Goal: Task Accomplishment & Management: Manage account settings

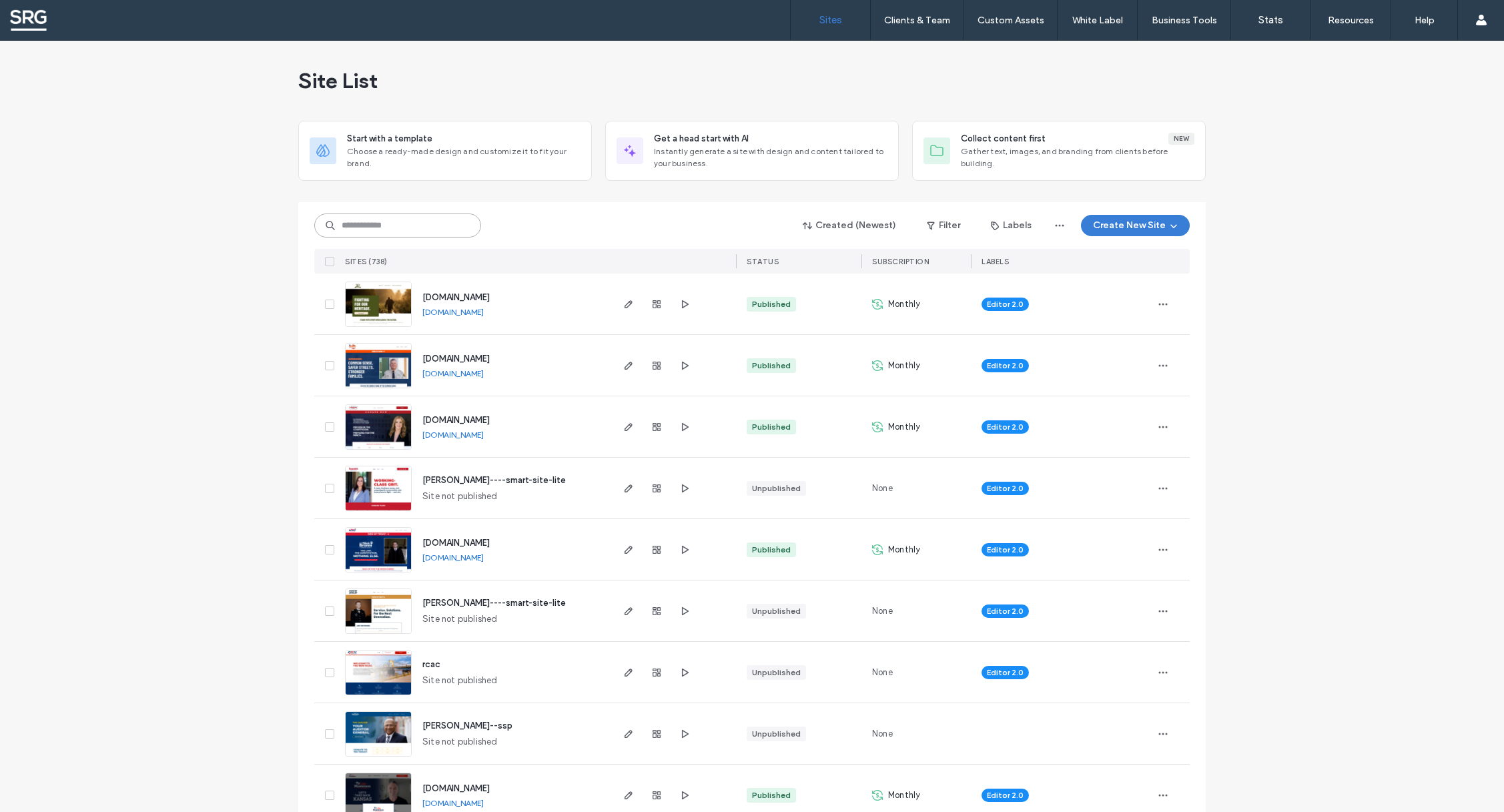
click at [344, 228] on input at bounding box center [398, 225] width 167 height 24
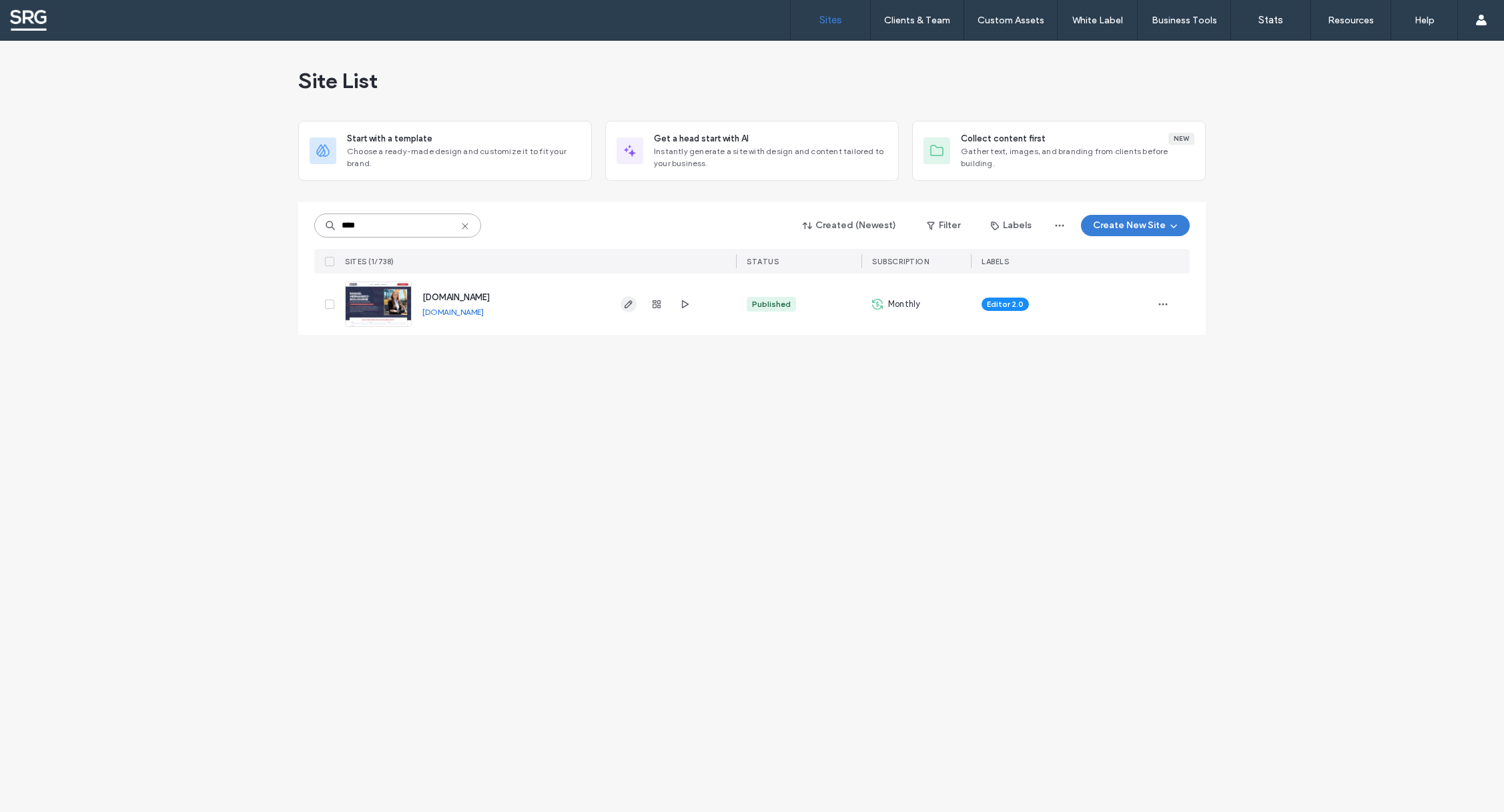
type input "****"
click at [626, 305] on use "button" at bounding box center [628, 304] width 8 height 8
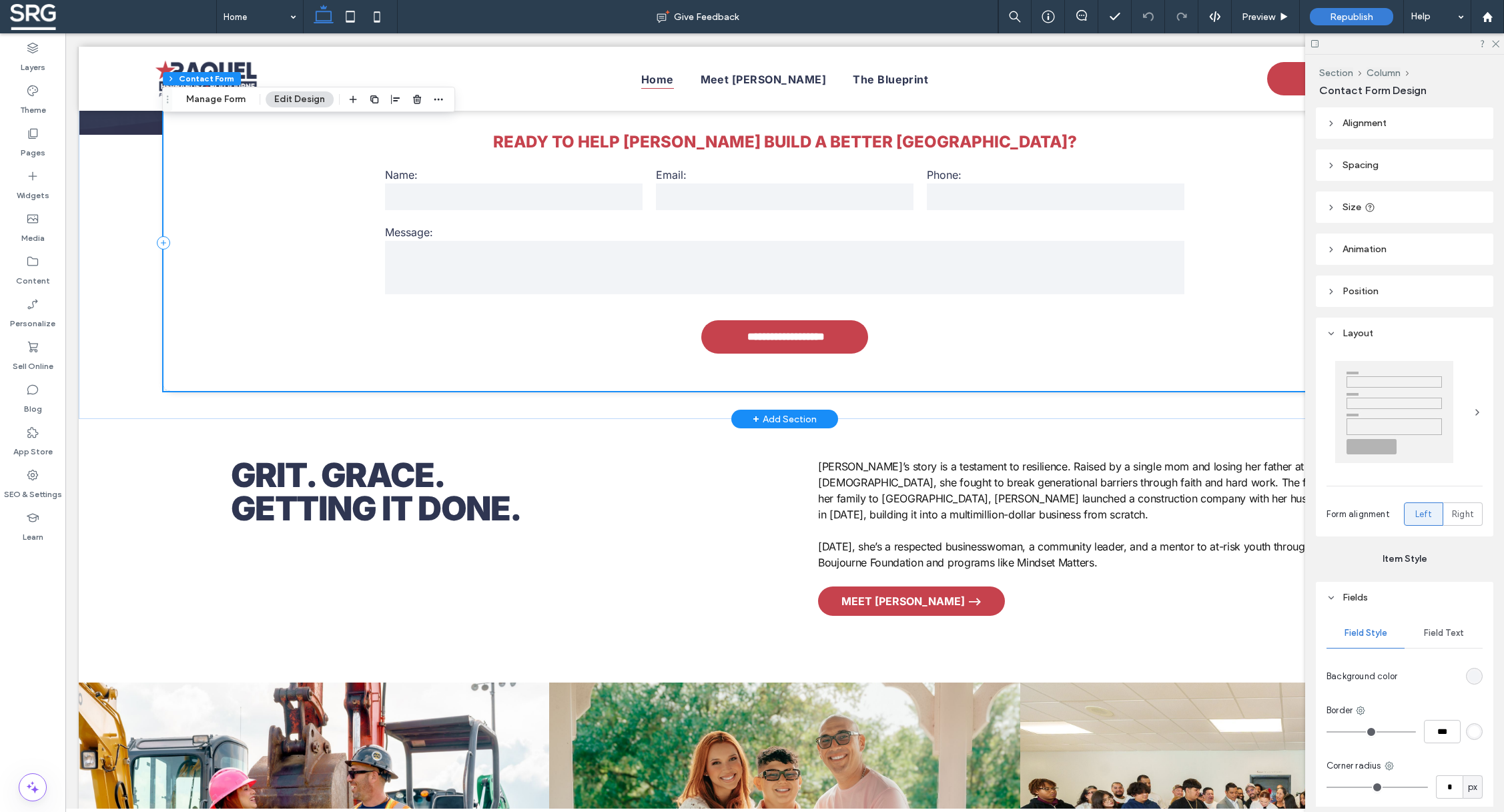
click at [839, 224] on div "Message:" at bounding box center [784, 261] width 813 height 84
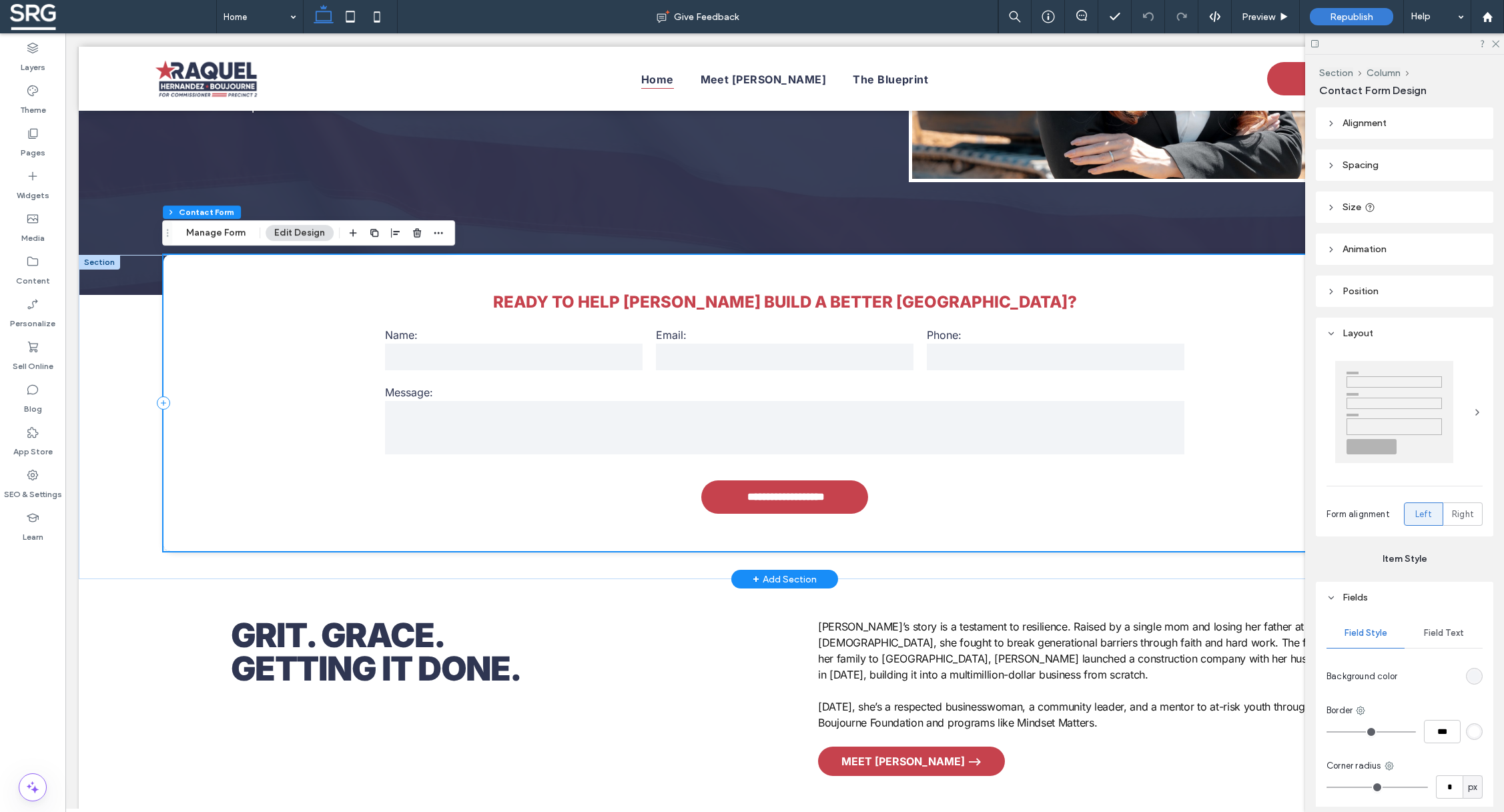
scroll to position [481, 0]
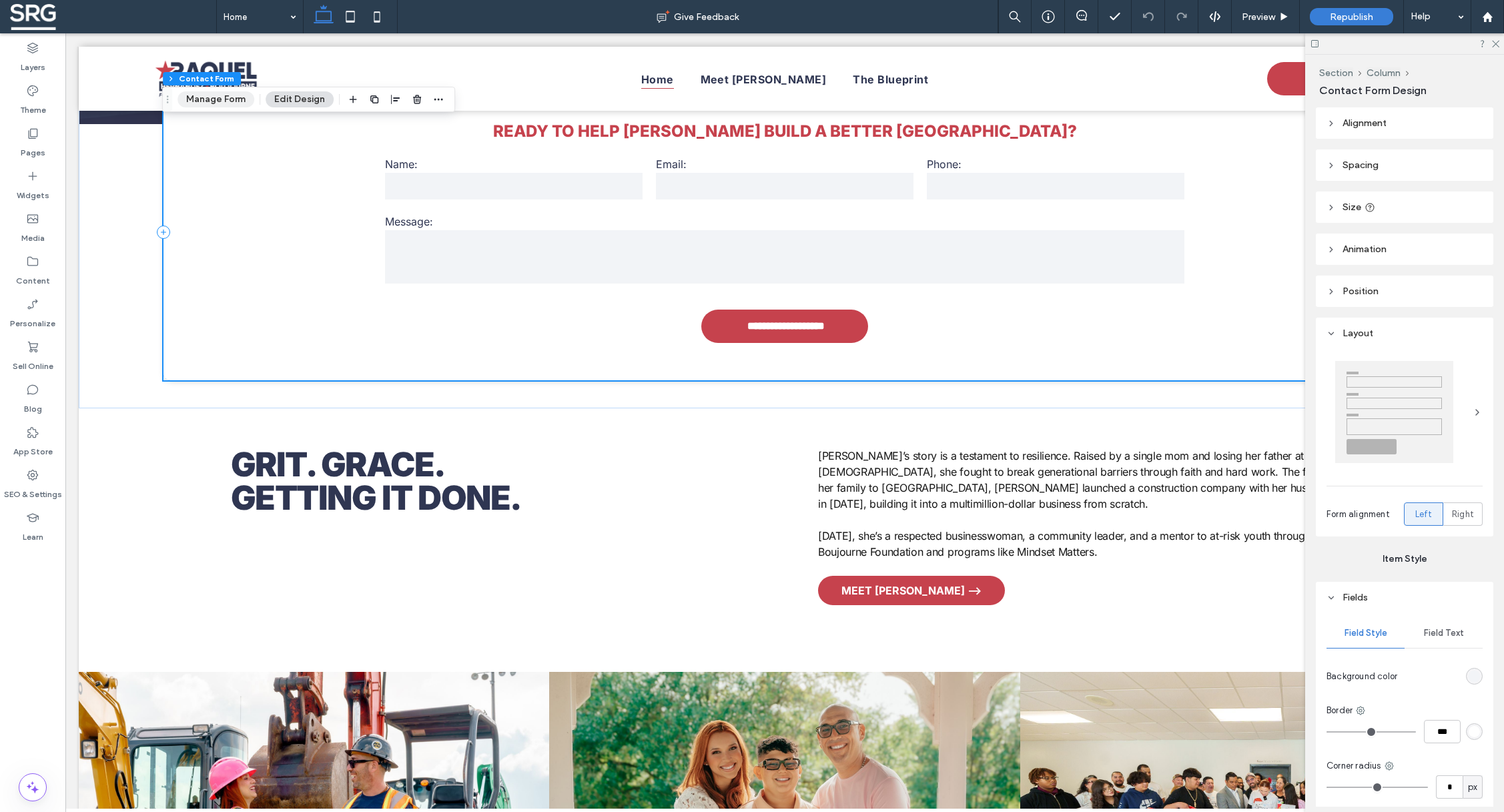
click at [207, 103] on button "Manage Form" at bounding box center [216, 99] width 77 height 16
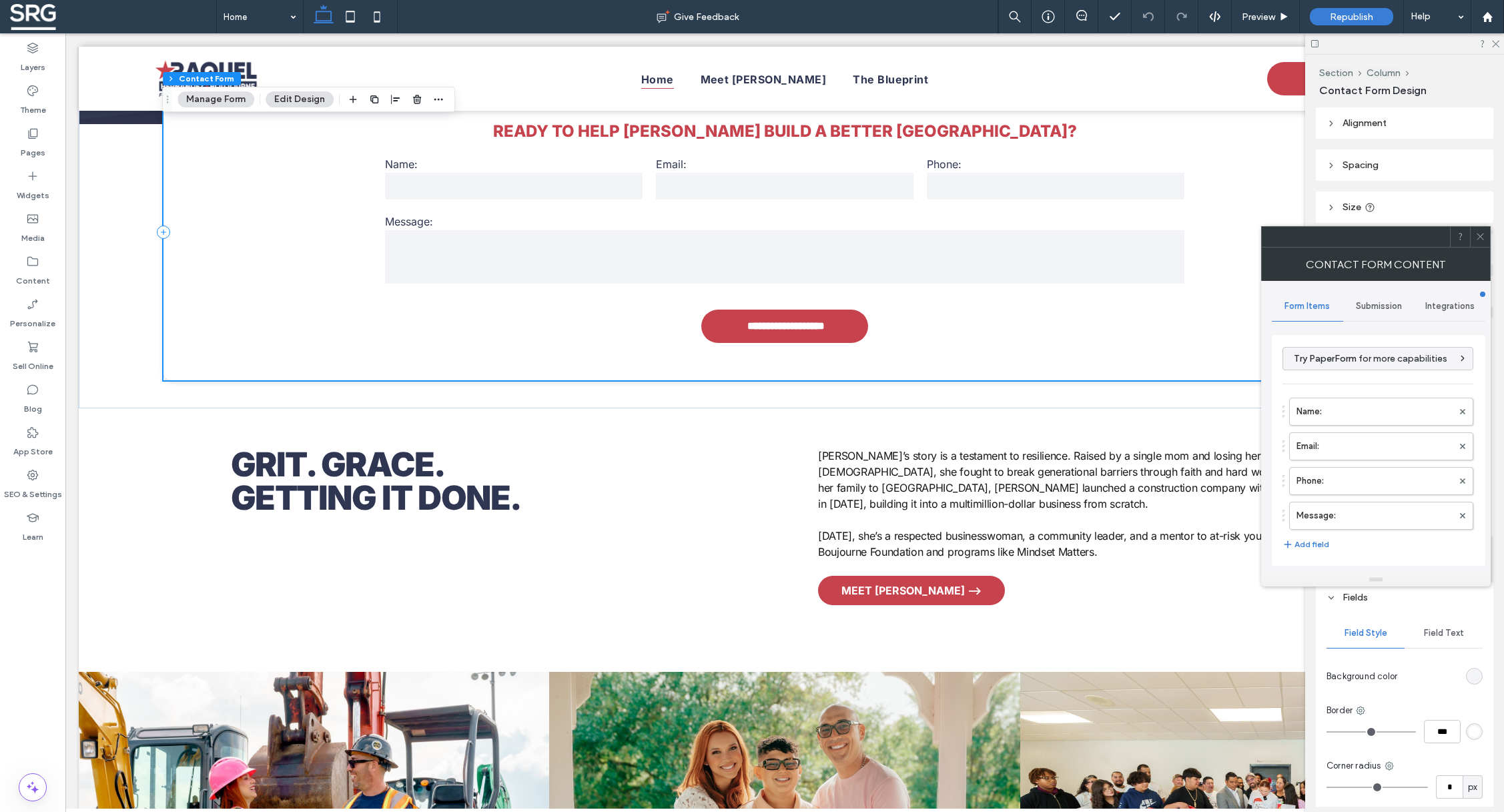
click at [1392, 303] on span "Submission" at bounding box center [1379, 306] width 46 height 11
click at [1391, 357] on label "New submission notification" at bounding box center [1379, 368] width 178 height 27
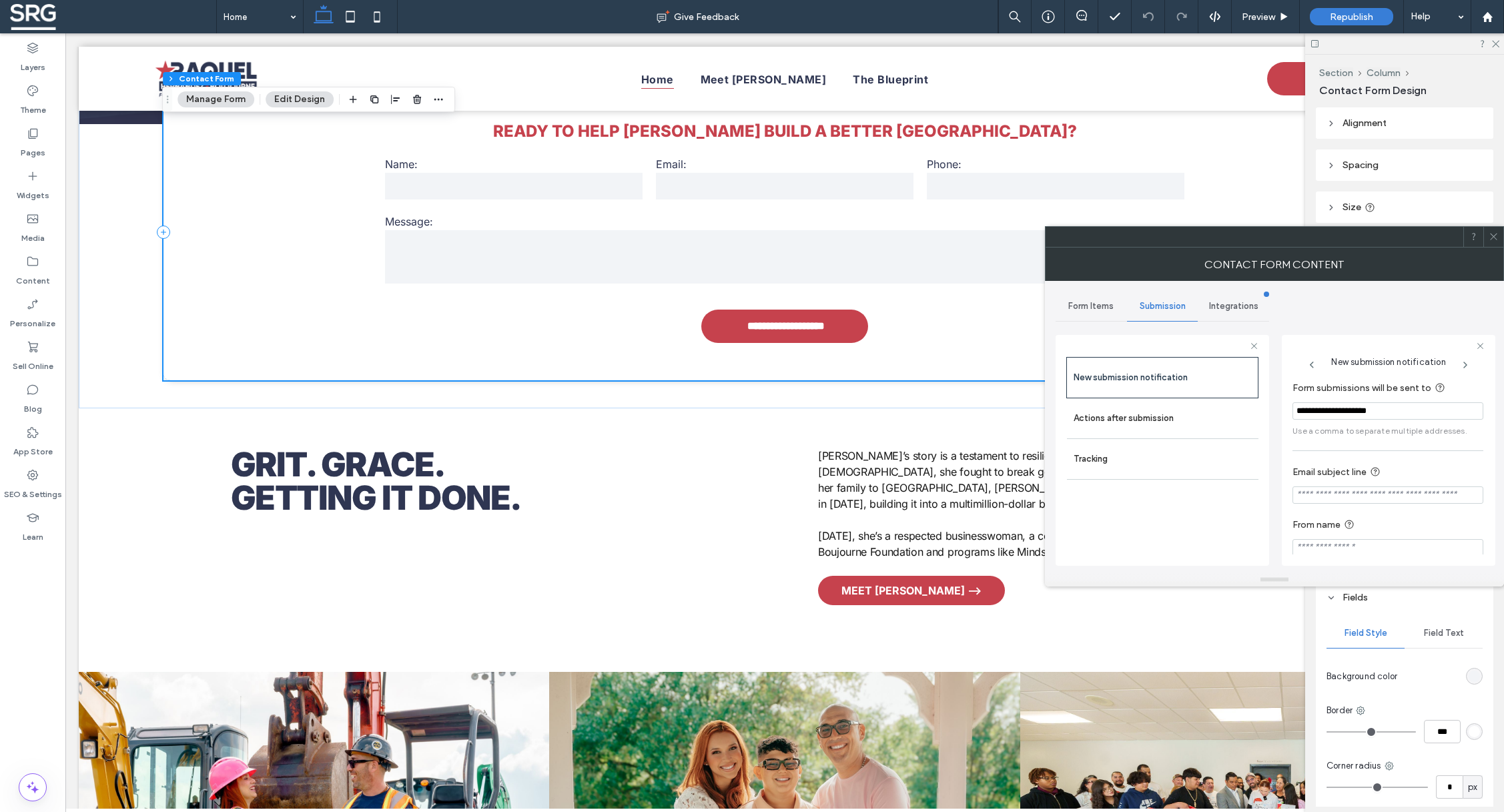
drag, startPoint x: 1412, startPoint y: 413, endPoint x: 1261, endPoint y: 408, distance: 151.1
click at [1293, 408] on input "**********" at bounding box center [1388, 411] width 191 height 18
click at [1313, 354] on div "New submission notification" at bounding box center [1389, 361] width 192 height 24
click at [1249, 308] on span "Integrations" at bounding box center [1233, 306] width 49 height 11
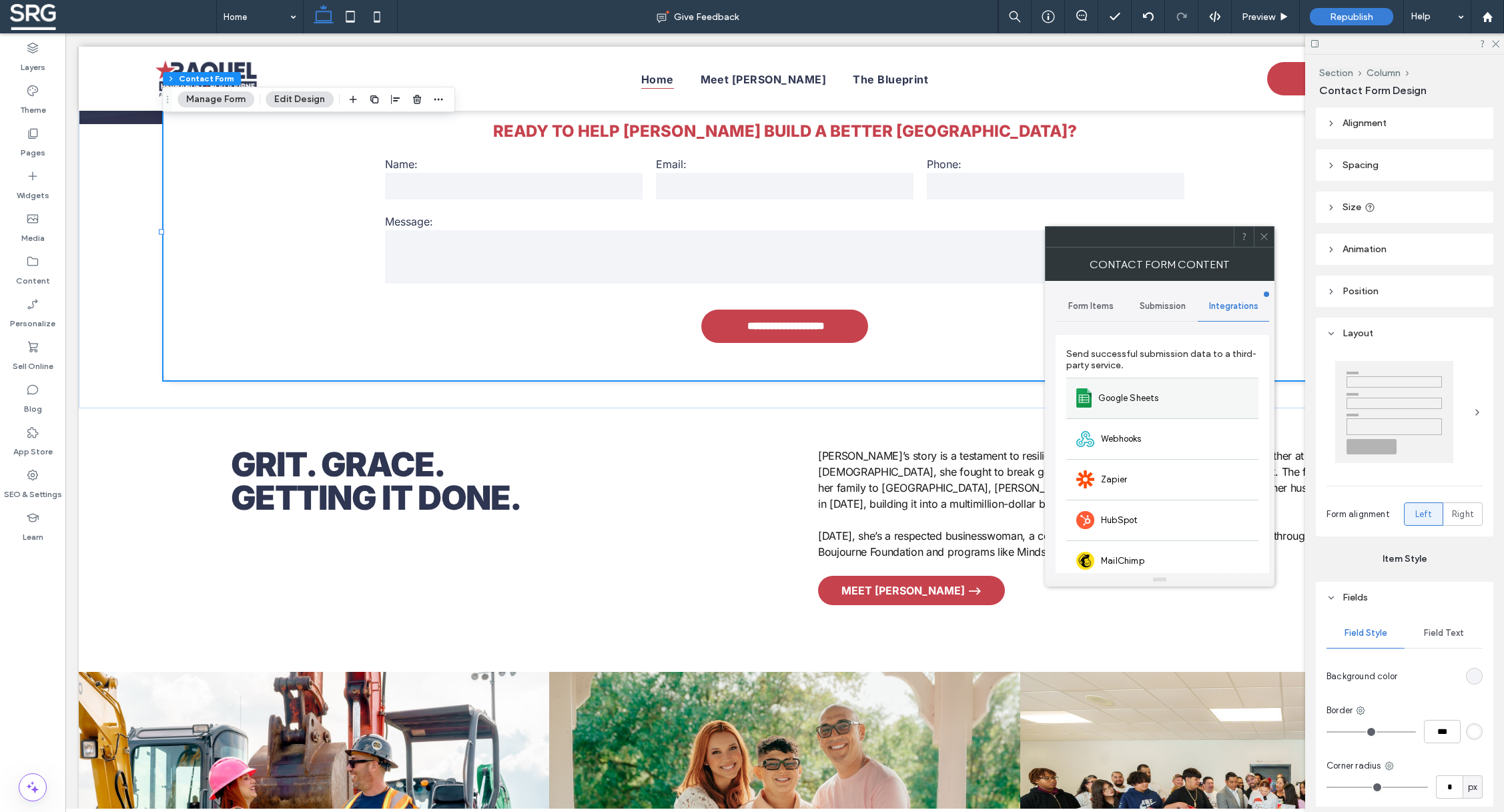
click at [1185, 395] on div "Google Sheets" at bounding box center [1162, 398] width 192 height 41
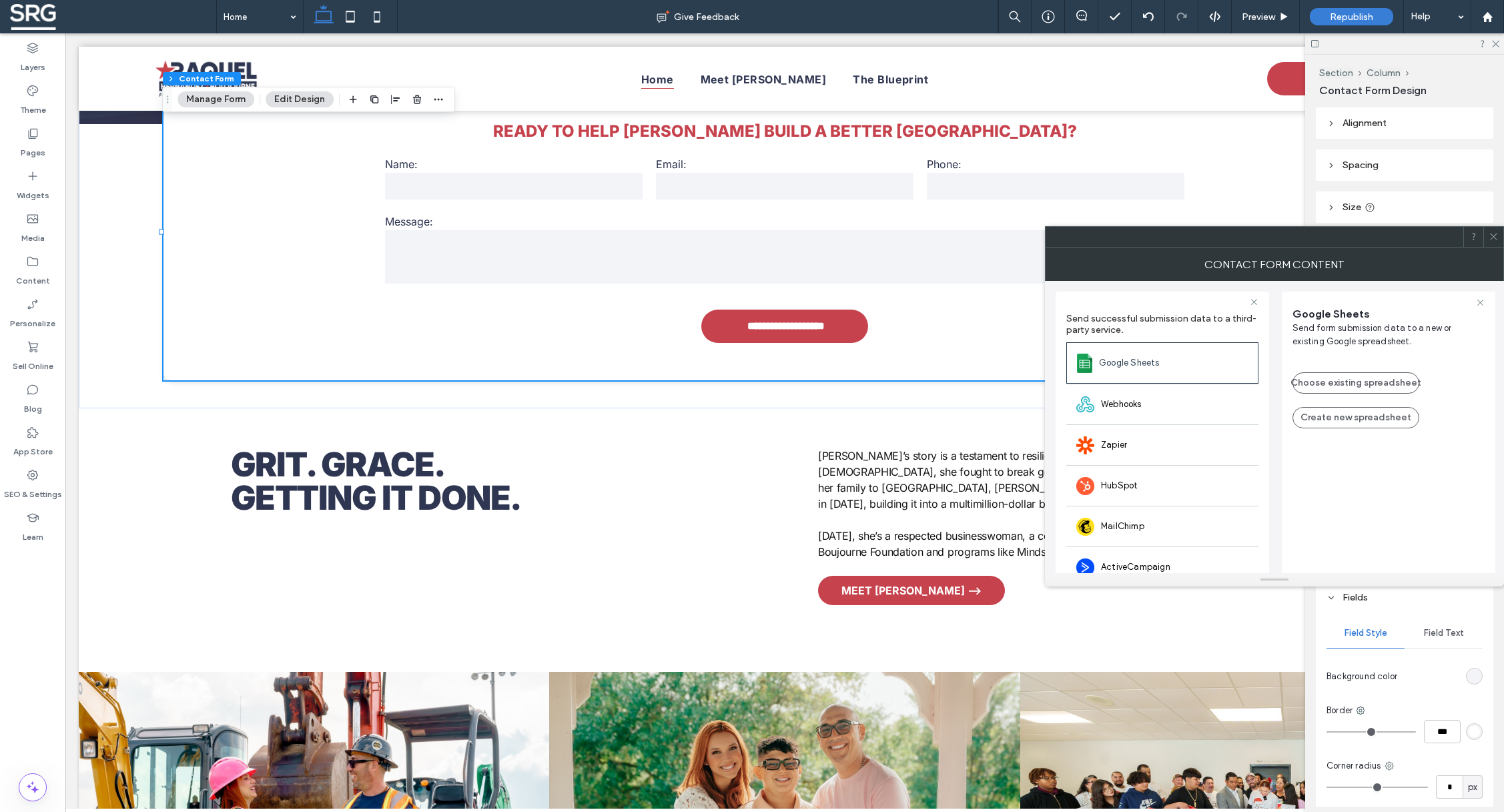
scroll to position [114, 0]
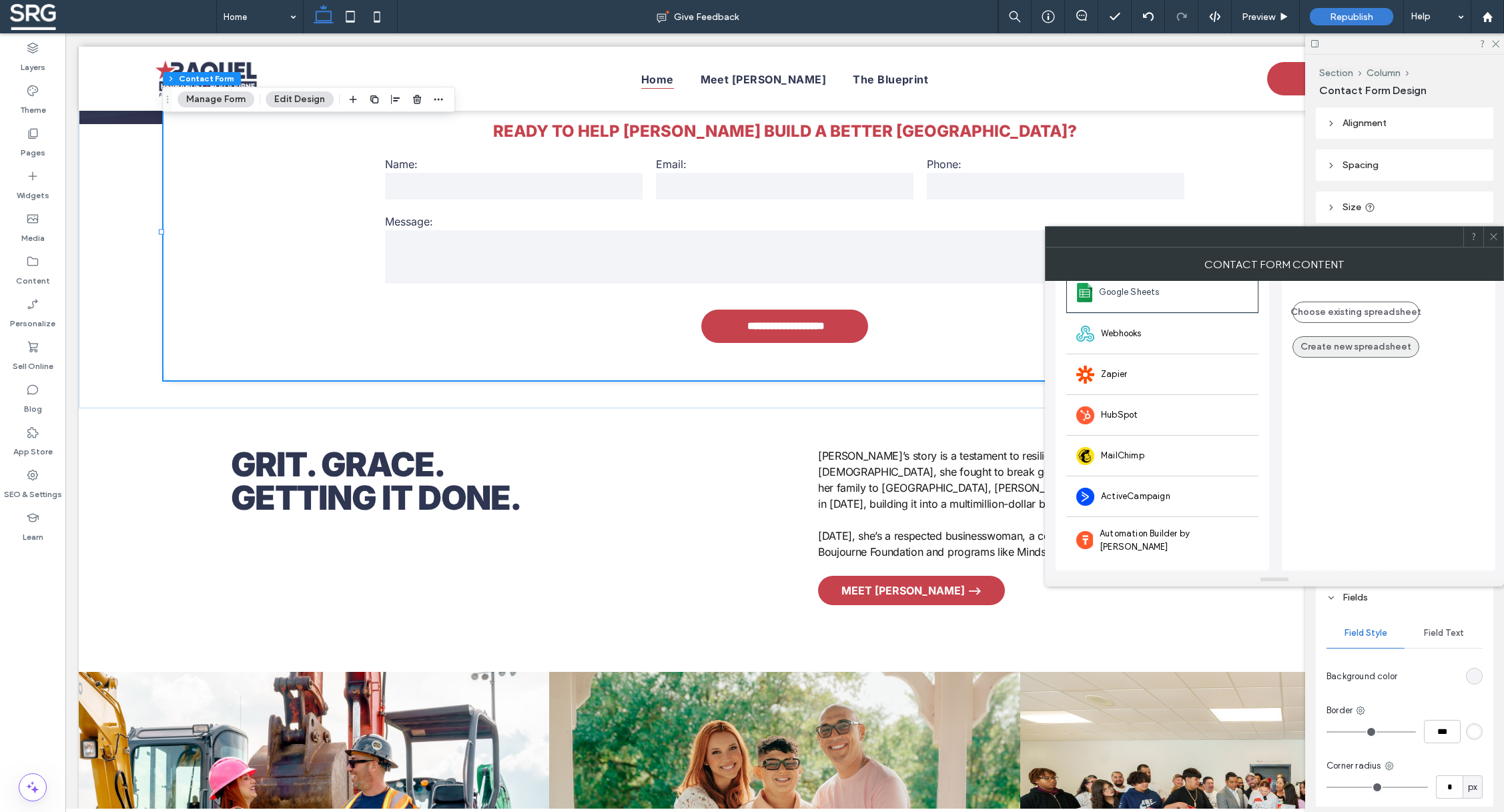
click at [1342, 350] on button "Create new spreadsheet" at bounding box center [1356, 347] width 127 height 22
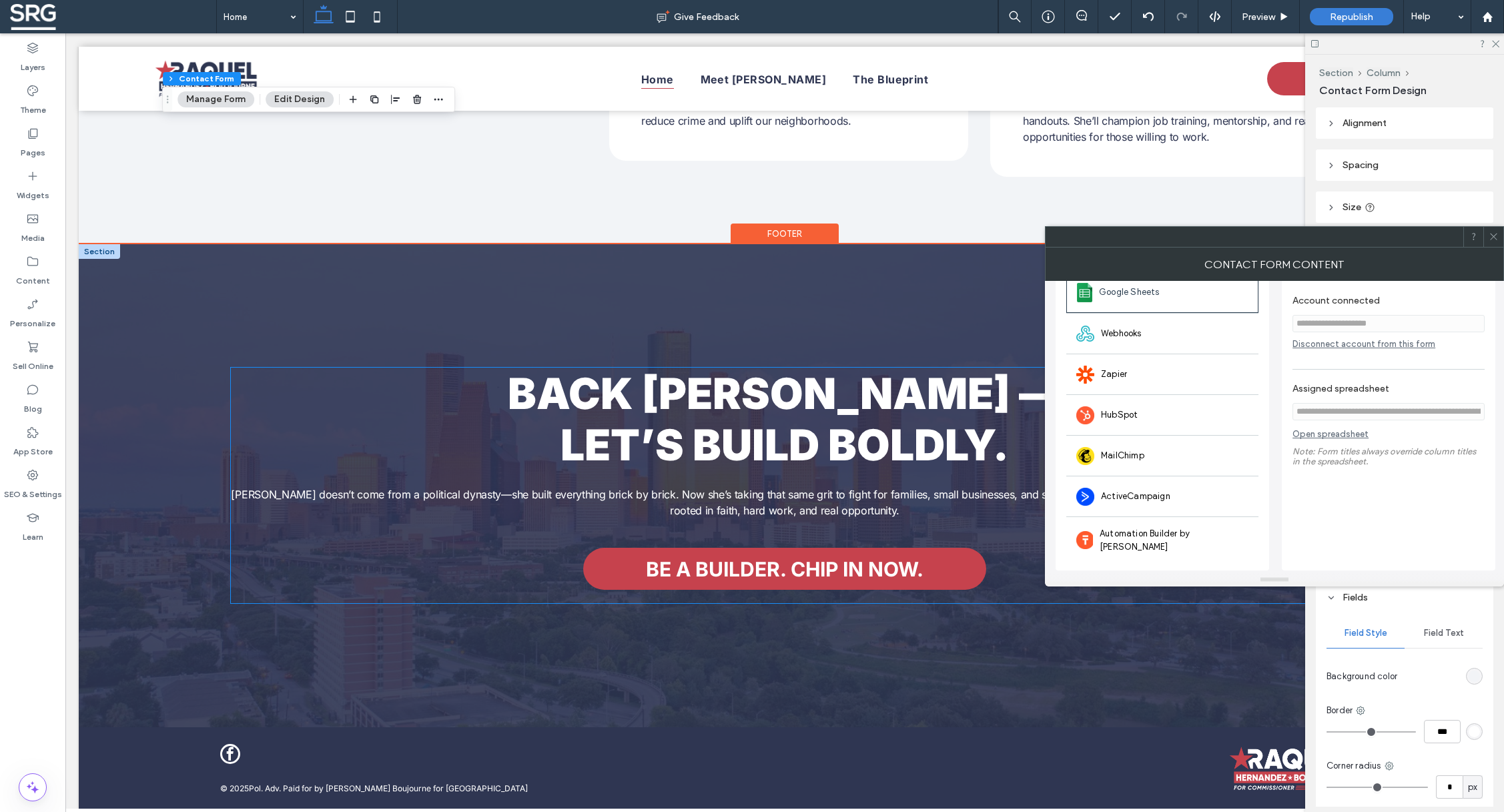
scroll to position [10, 0]
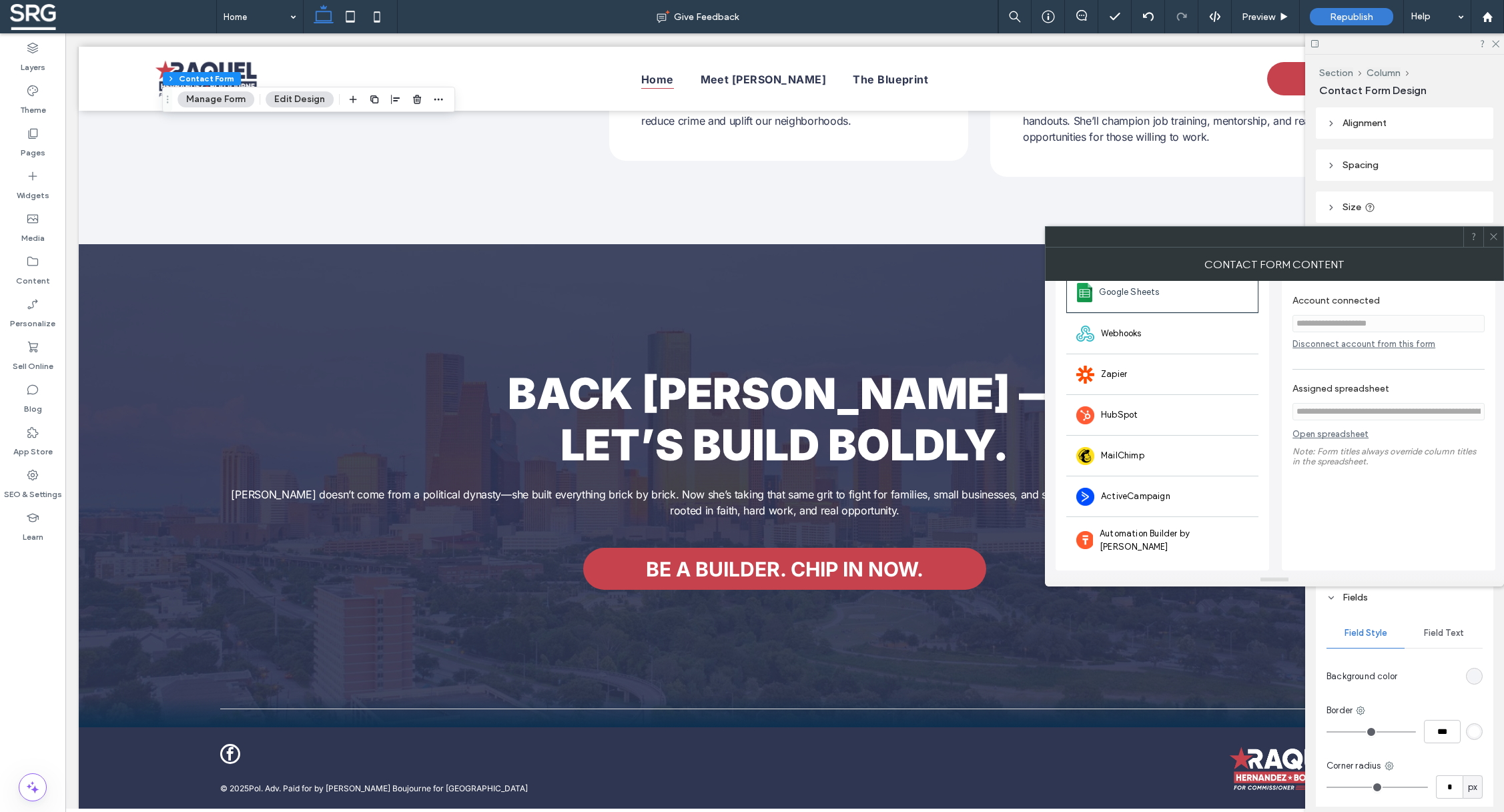
click at [1311, 441] on link "Open spreadsheet" at bounding box center [1330, 438] width 76 height 17
click at [1053, 14] on use at bounding box center [1047, 17] width 12 height 12
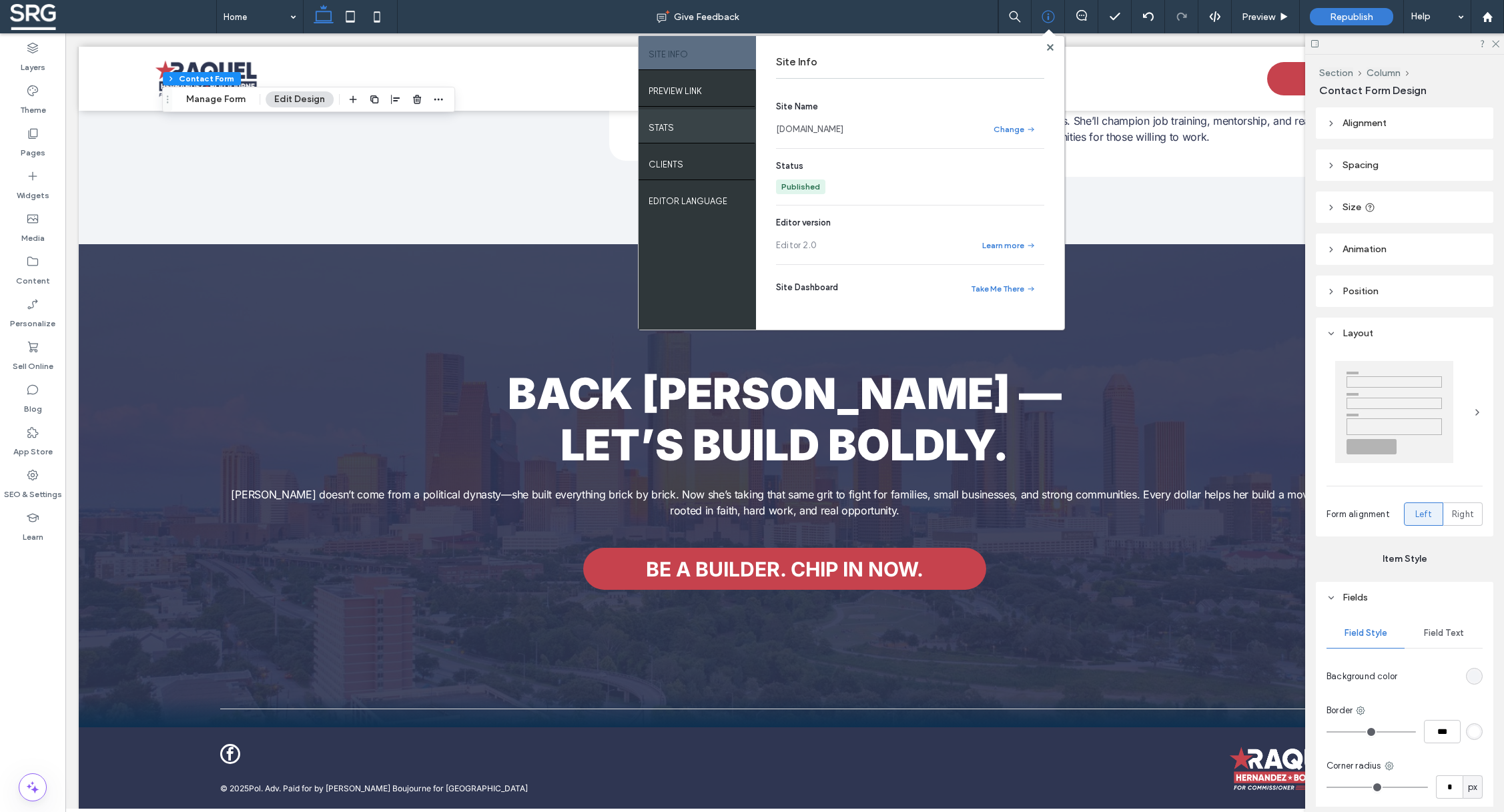
click at [688, 130] on div "STATS" at bounding box center [697, 125] width 118 height 33
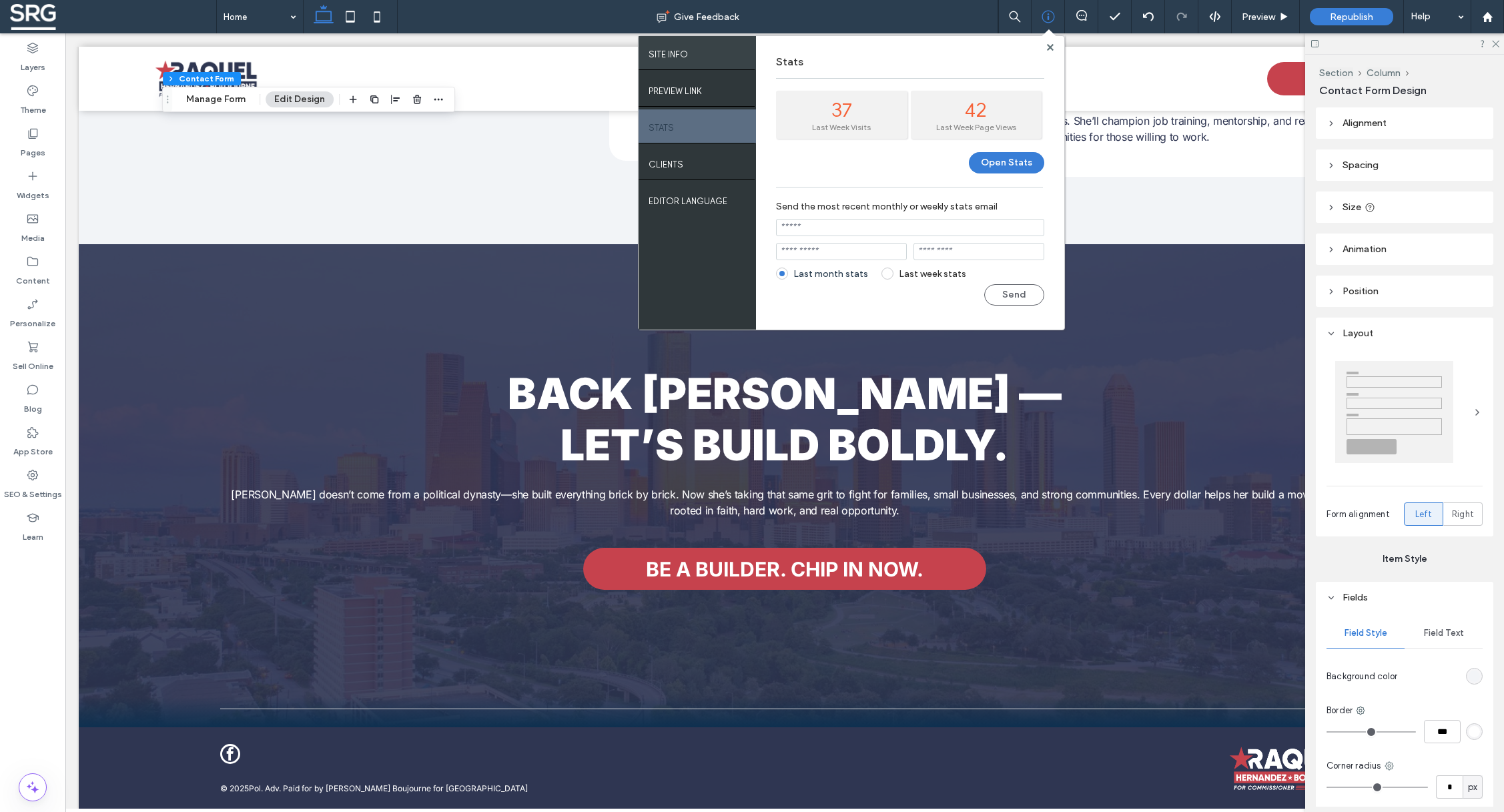
click at [692, 58] on div "SITE INFO" at bounding box center [697, 52] width 118 height 33
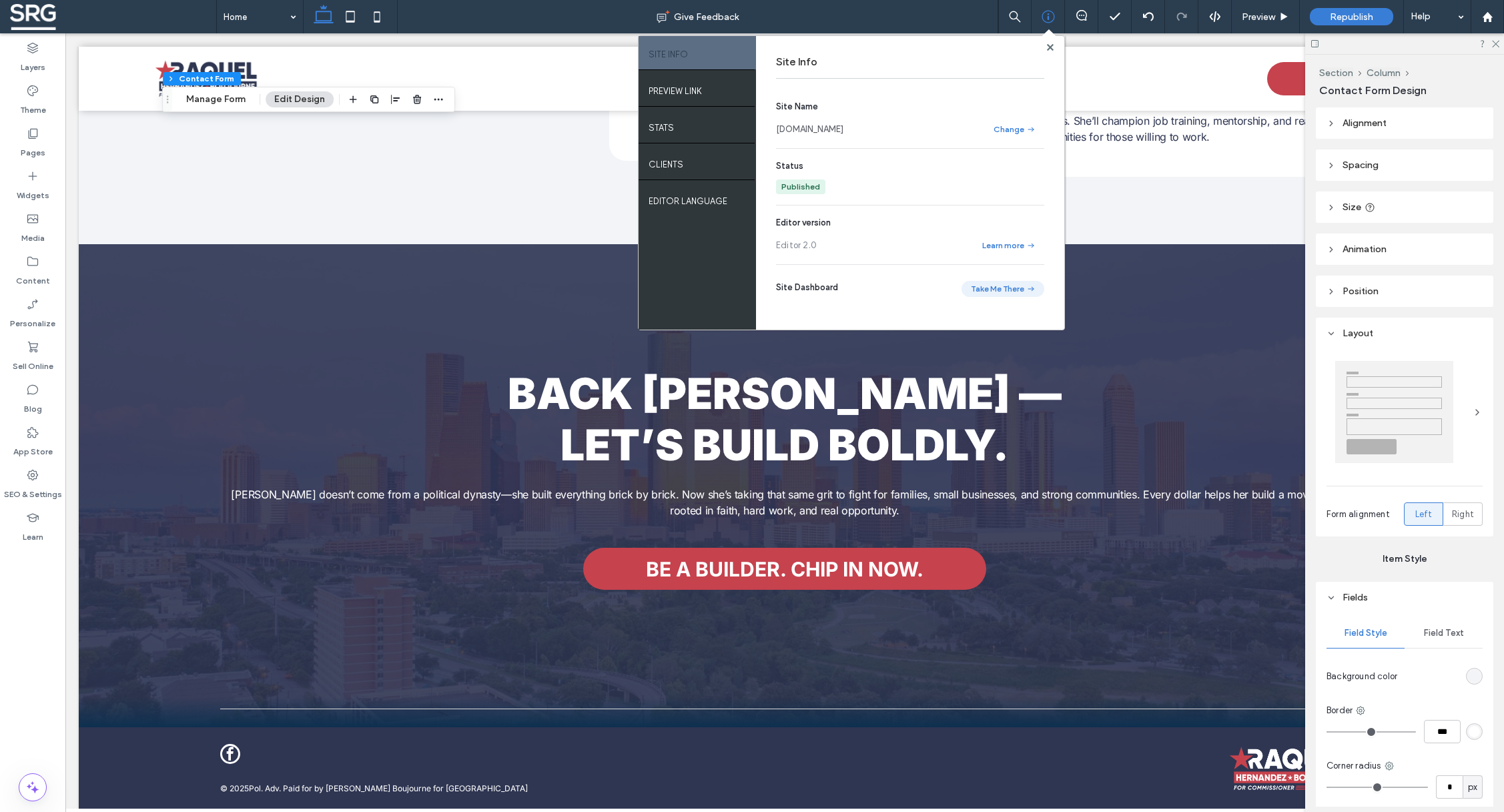
click at [995, 290] on button "Take Me There" at bounding box center [1003, 288] width 83 height 16
click at [1050, 48] on use at bounding box center [1049, 46] width 7 height 7
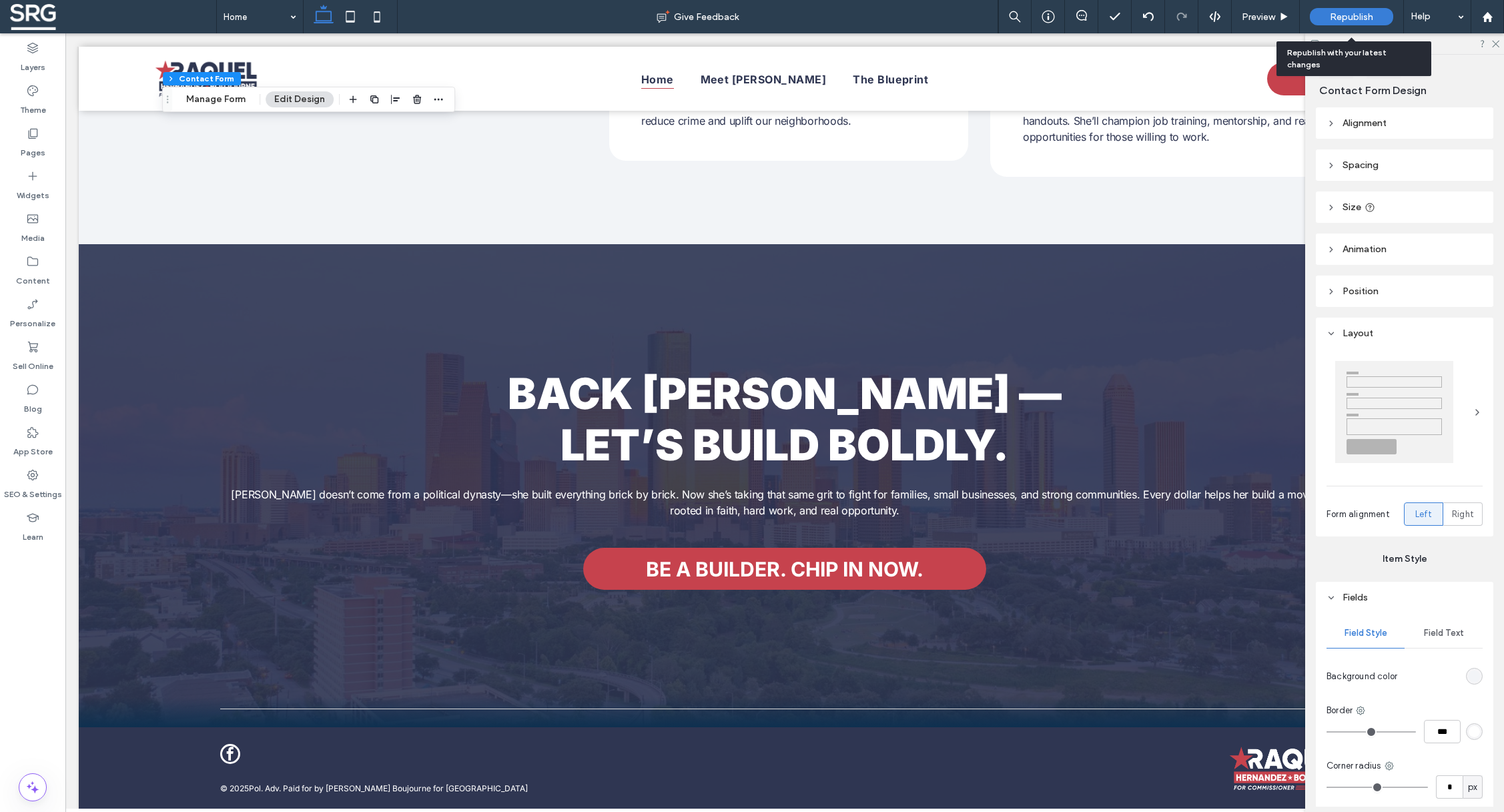
click at [1361, 18] on span "Republish" at bounding box center [1351, 17] width 43 height 12
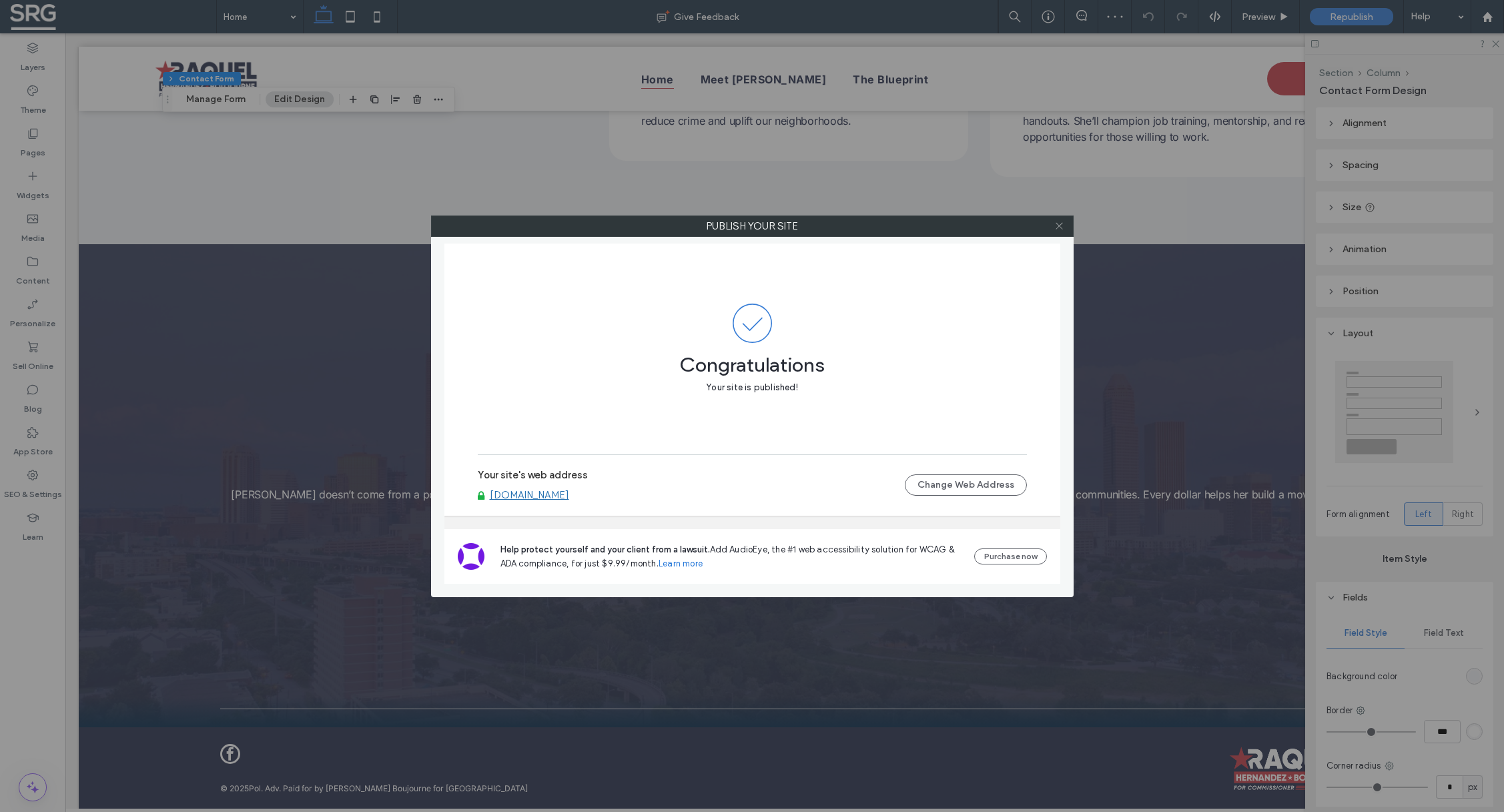
click at [1056, 222] on icon at bounding box center [1059, 225] width 10 height 10
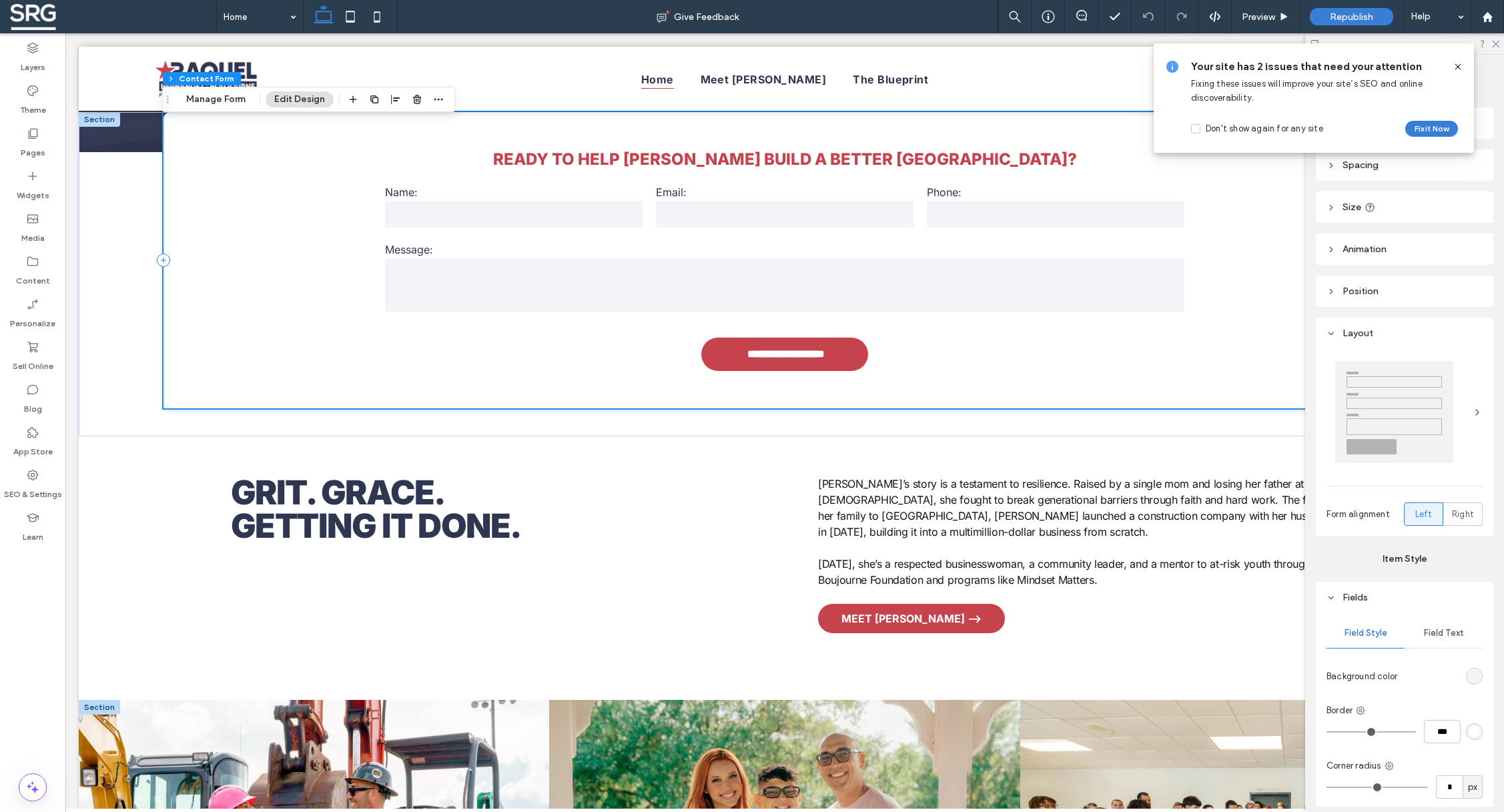
scroll to position [271, 0]
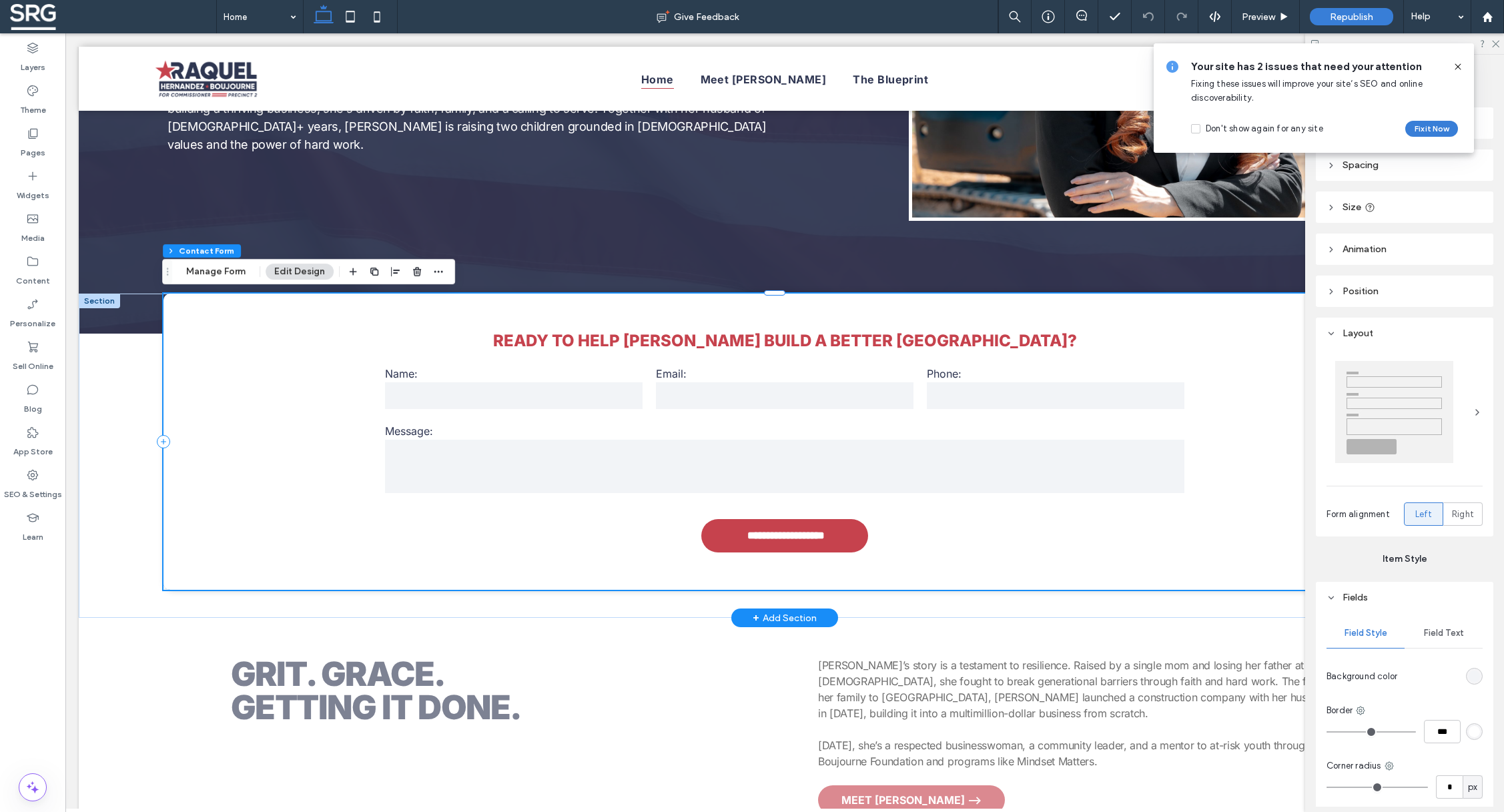
click at [491, 404] on input "text" at bounding box center [514, 395] width 258 height 27
click at [220, 271] on button "Manage Form" at bounding box center [216, 271] width 77 height 16
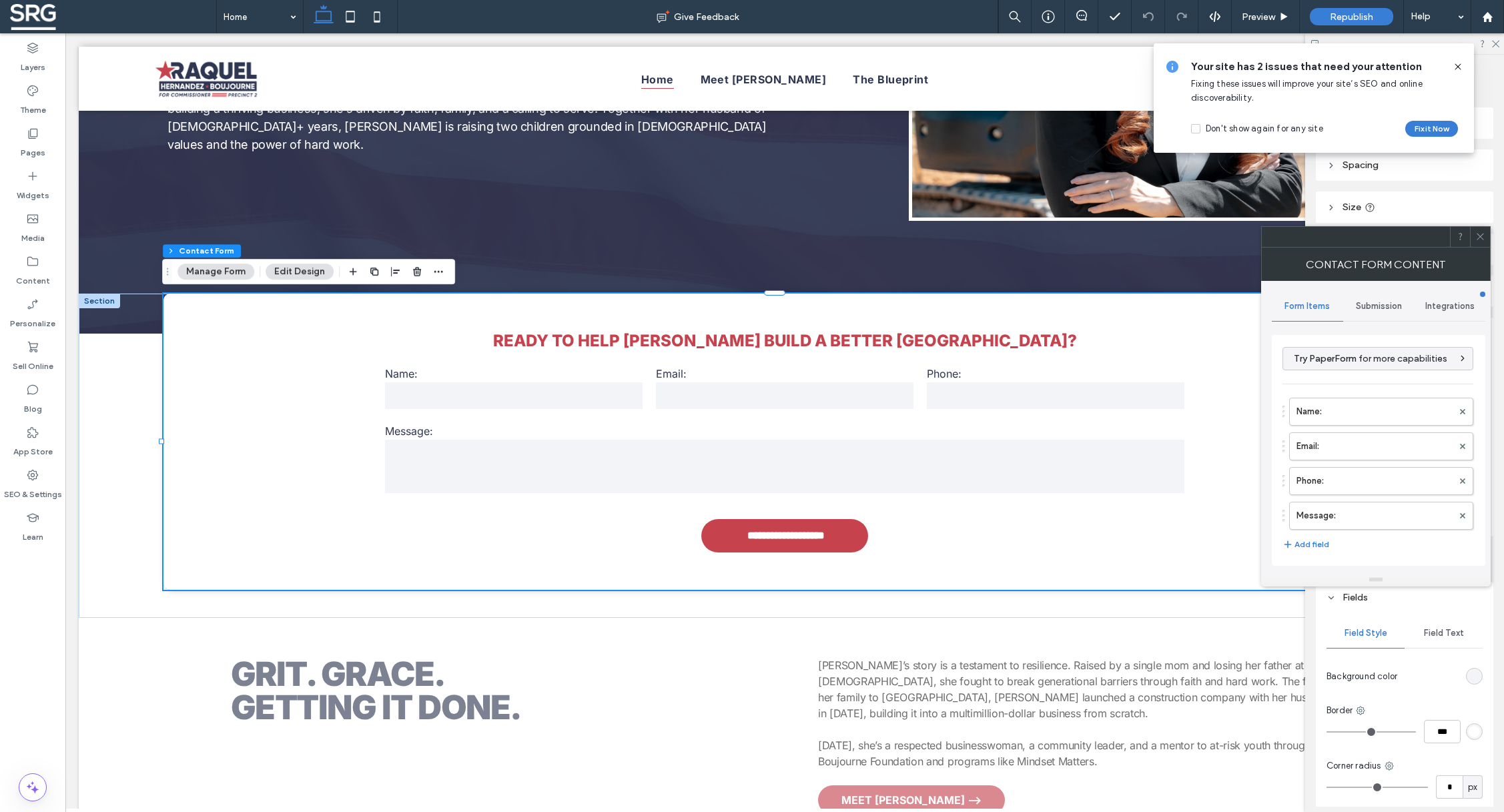
click at [1446, 308] on span "Integrations" at bounding box center [1449, 306] width 49 height 11
click at [1370, 394] on span "Google Sheets" at bounding box center [1344, 398] width 61 height 13
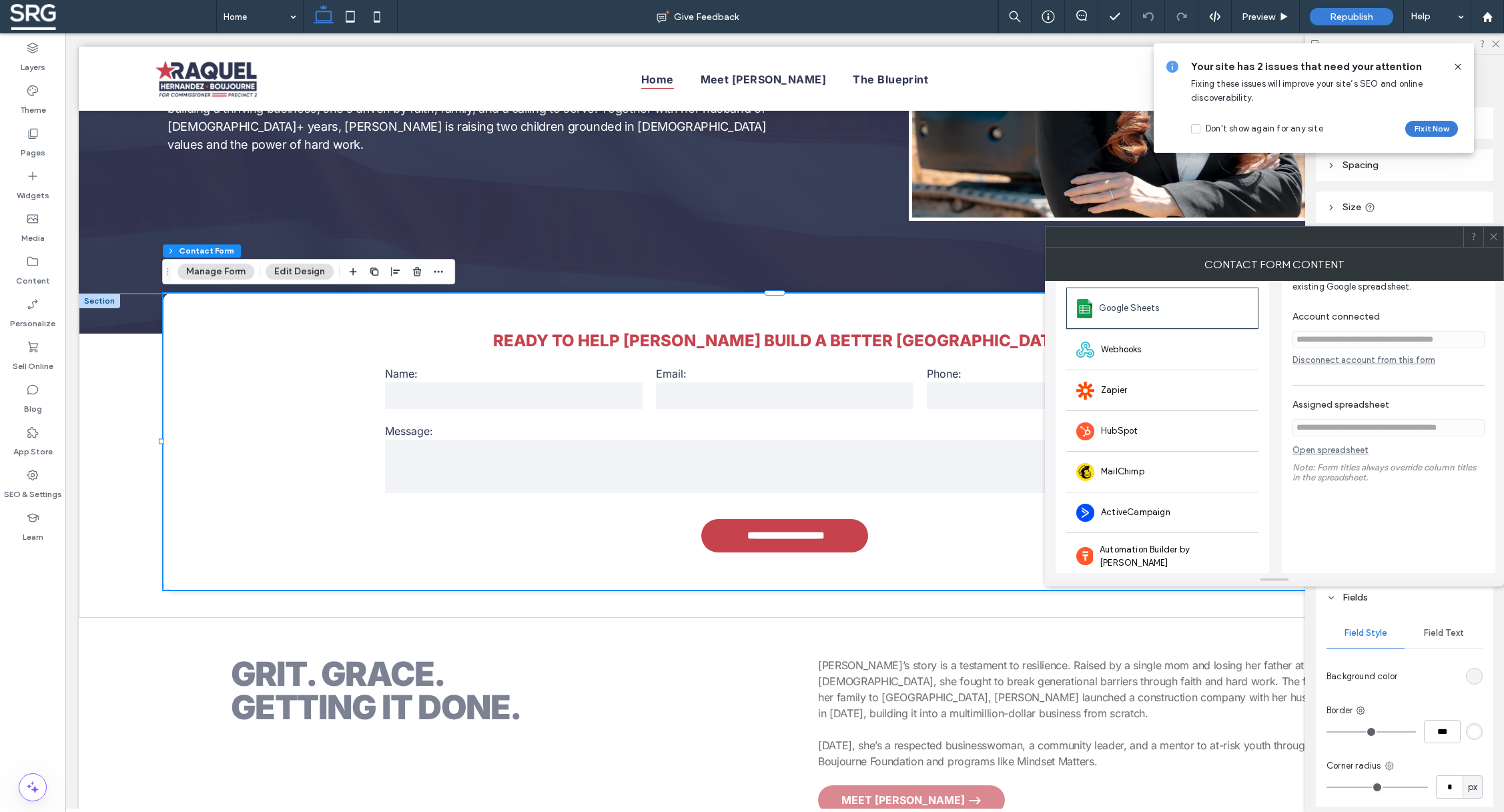
scroll to position [0, 0]
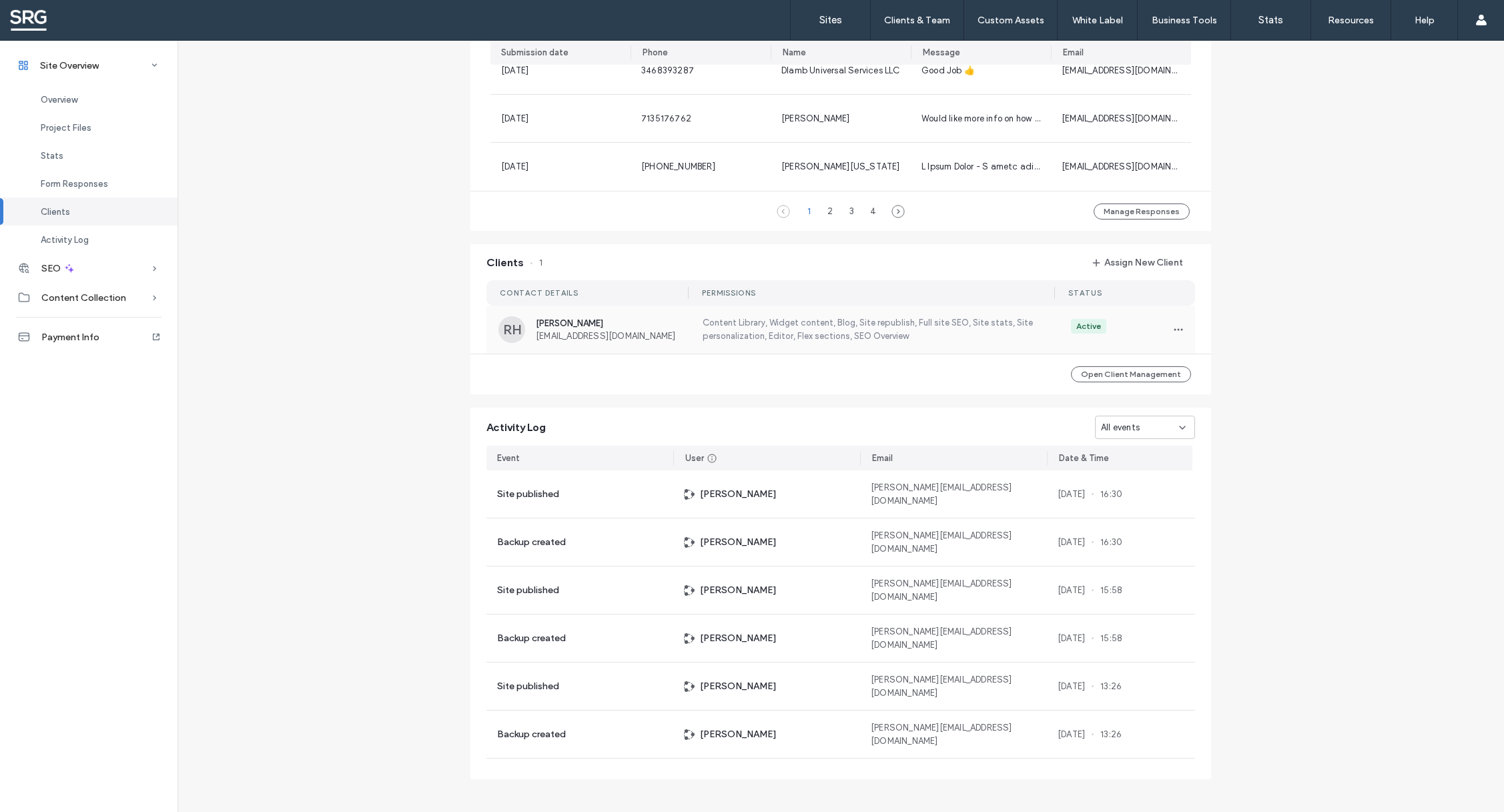
scroll to position [1038, 0]
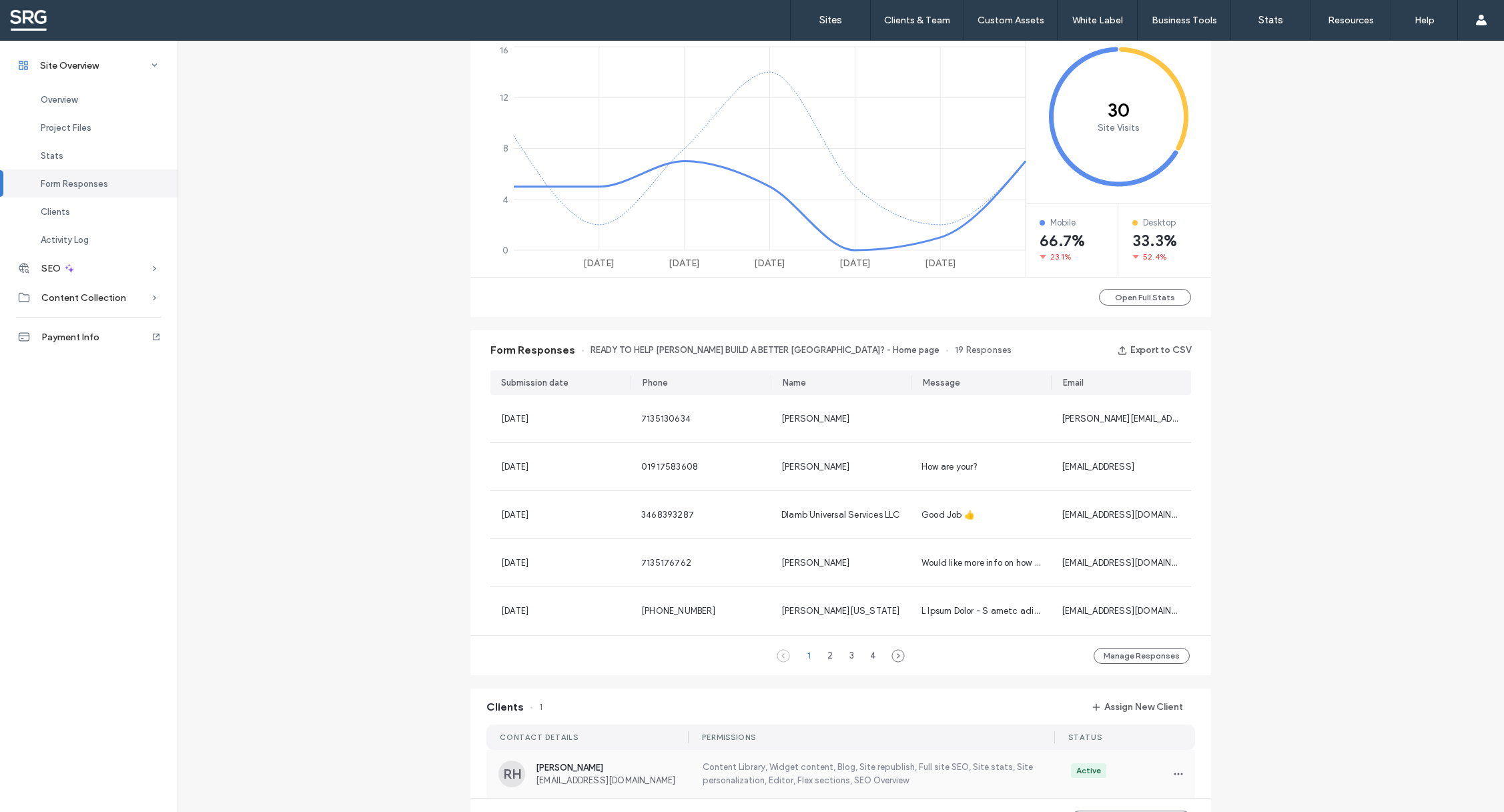
scroll to position [709, 0]
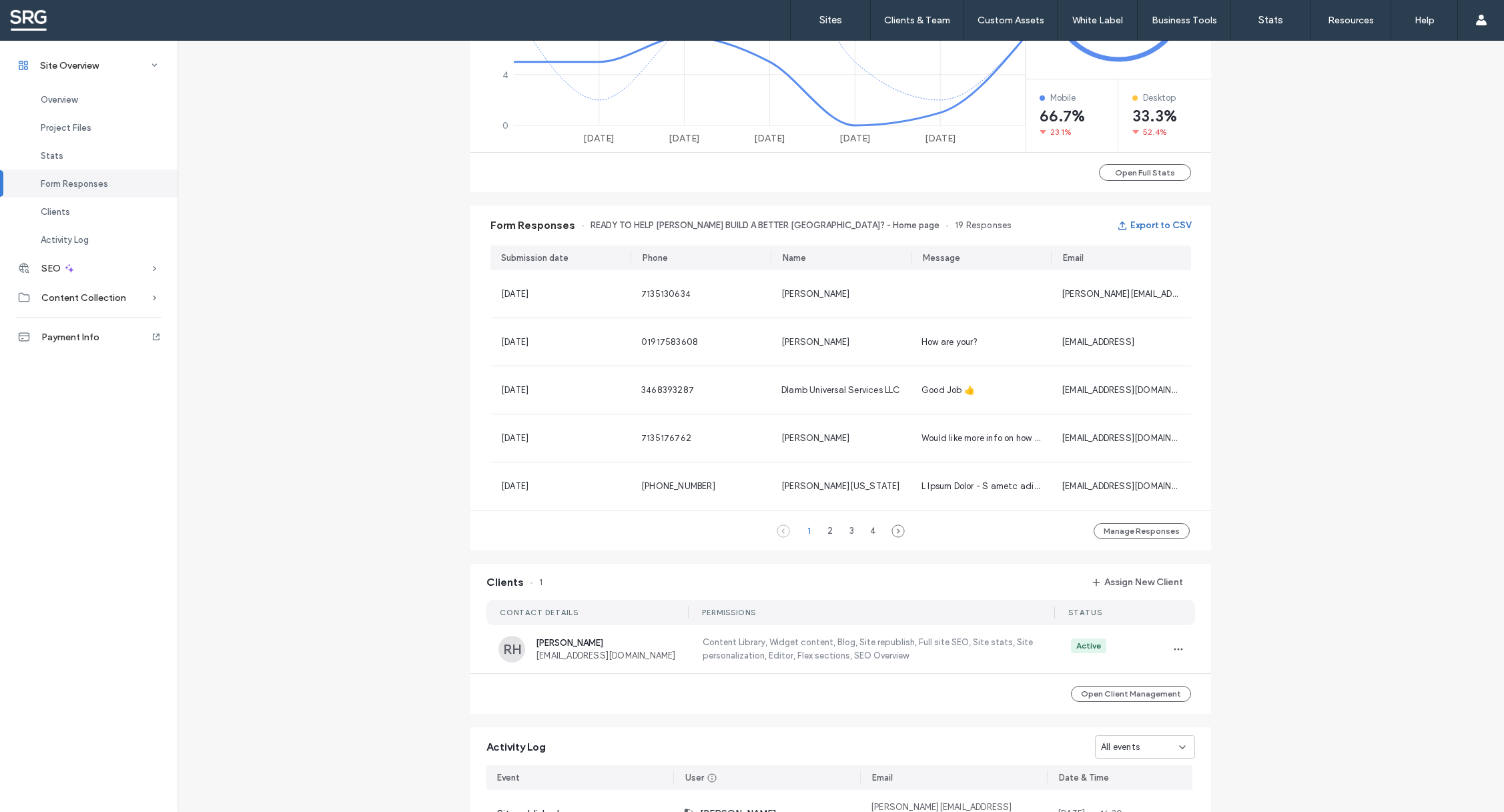
click at [1138, 225] on button "Export to CSV" at bounding box center [1153, 225] width 74 height 22
